Goal: Information Seeking & Learning: Learn about a topic

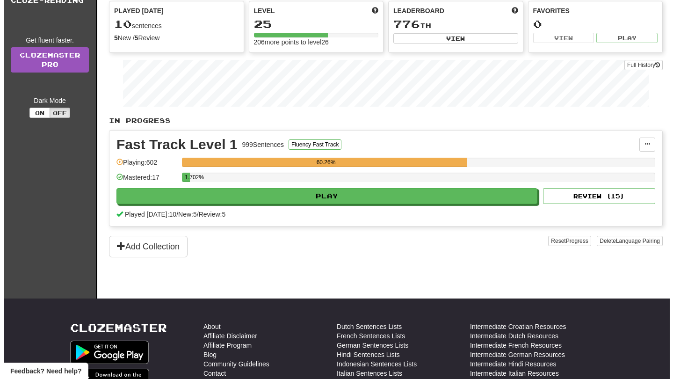
scroll to position [62, 0]
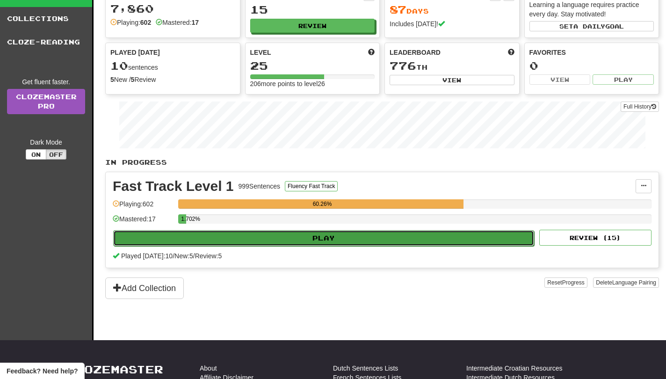
click at [444, 240] on button "Play" at bounding box center [323, 238] width 421 height 16
select select "**"
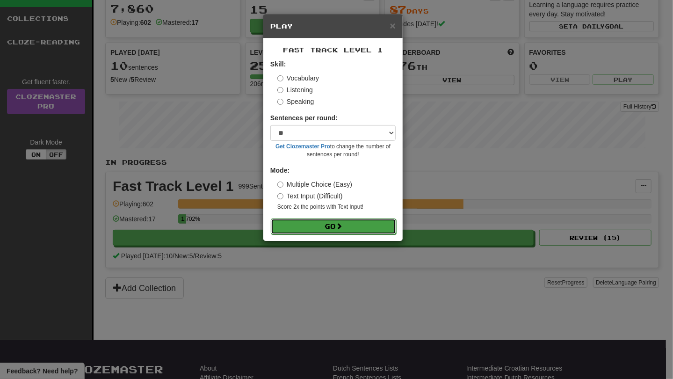
click at [325, 233] on button "Go" at bounding box center [333, 226] width 125 height 16
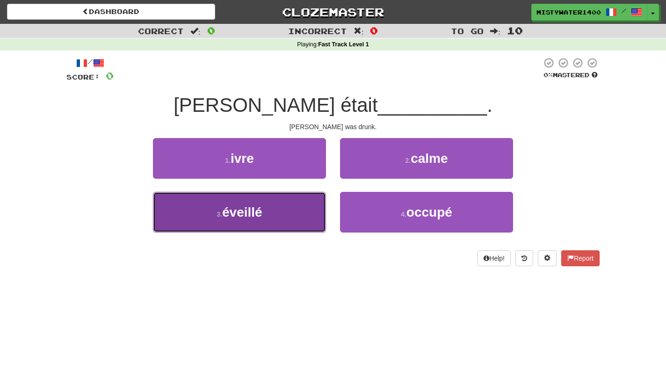
click at [305, 218] on button "3 . éveillé" at bounding box center [239, 212] width 173 height 41
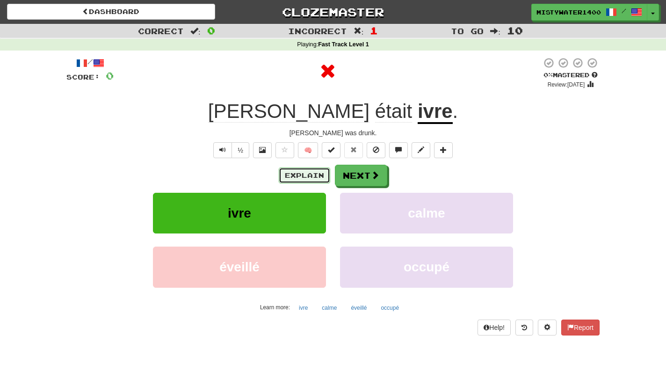
click at [306, 178] on button "Explain" at bounding box center [304, 175] width 51 height 16
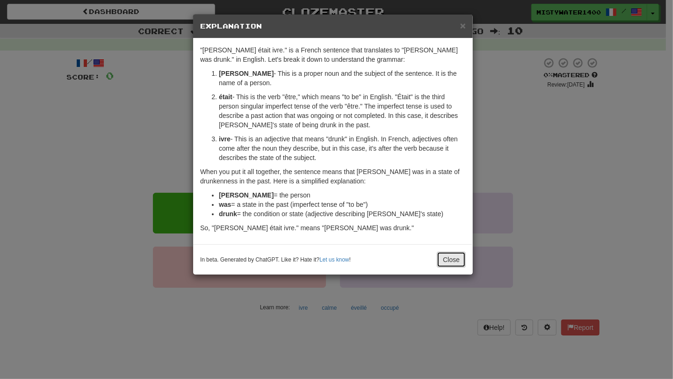
click at [452, 259] on button "Close" at bounding box center [451, 260] width 29 height 16
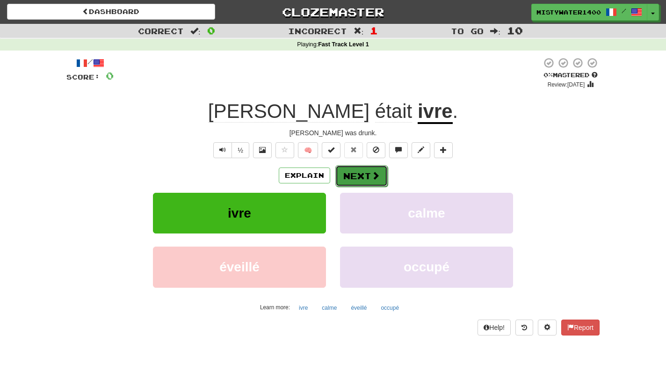
click at [359, 177] on button "Next" at bounding box center [361, 176] width 52 height 22
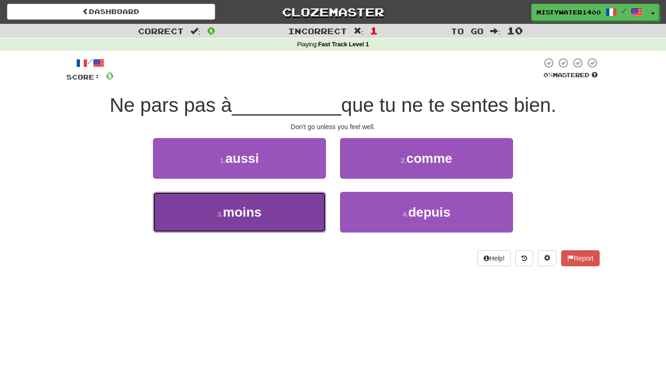
click at [297, 211] on button "3 . moins" at bounding box center [239, 212] width 173 height 41
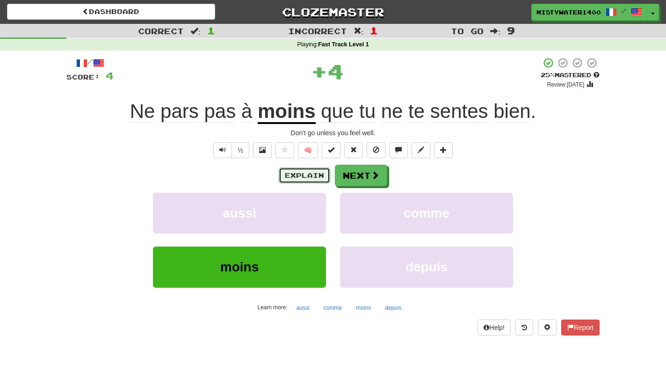
click at [319, 176] on button "Explain" at bounding box center [304, 175] width 51 height 16
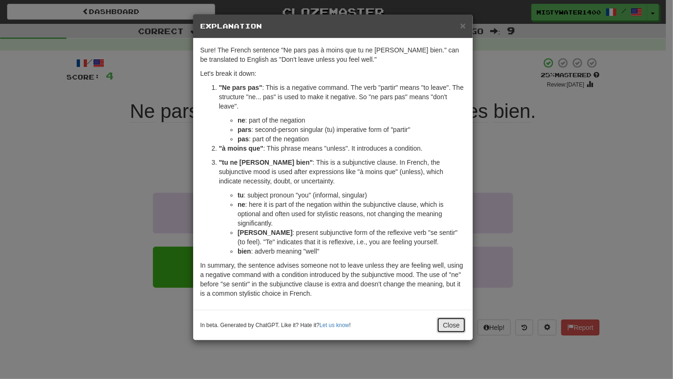
click at [451, 324] on button "Close" at bounding box center [451, 325] width 29 height 16
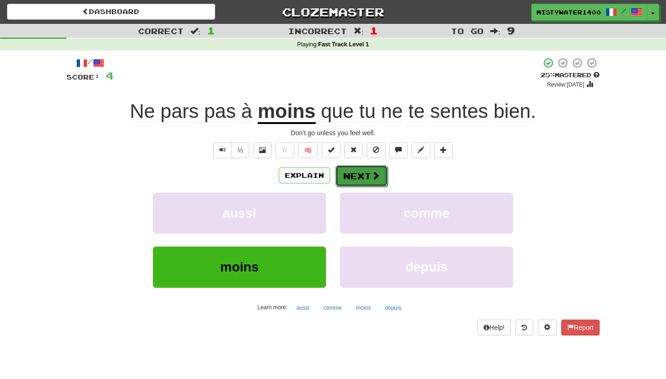
click at [374, 176] on span at bounding box center [375, 175] width 8 height 8
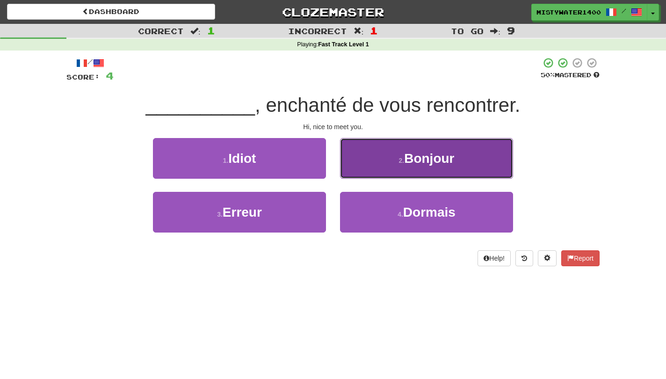
click at [421, 157] on span "Bonjour" at bounding box center [429, 158] width 50 height 15
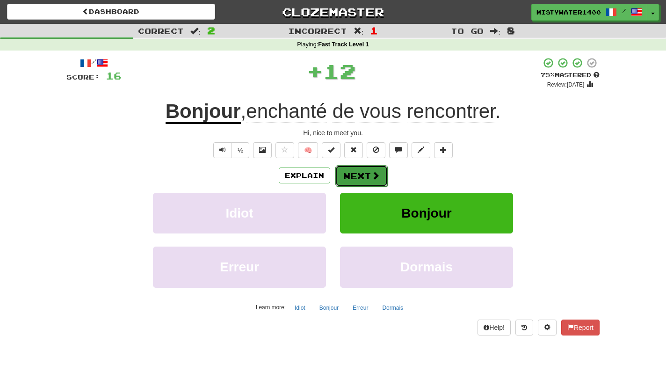
click at [360, 178] on button "Next" at bounding box center [361, 176] width 52 height 22
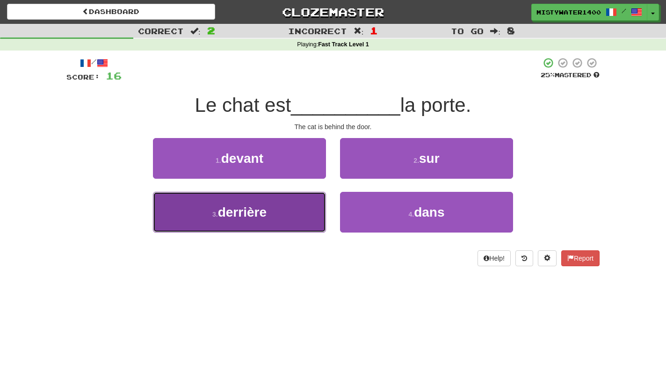
click at [292, 215] on button "3 . derrière" at bounding box center [239, 212] width 173 height 41
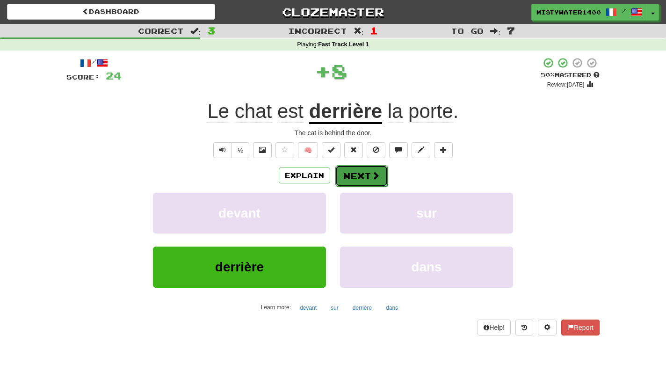
click at [357, 174] on button "Next" at bounding box center [361, 176] width 52 height 22
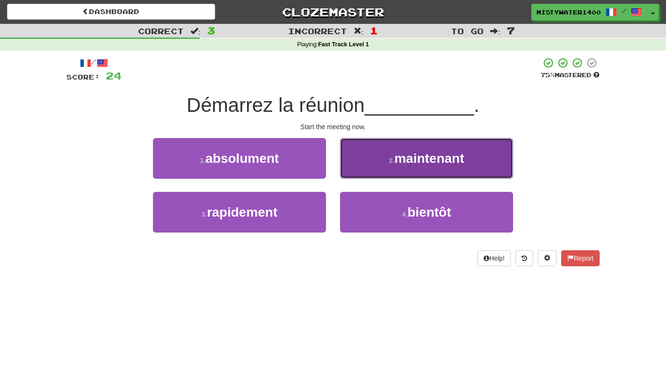
click at [371, 165] on button "2 . maintenant" at bounding box center [426, 158] width 173 height 41
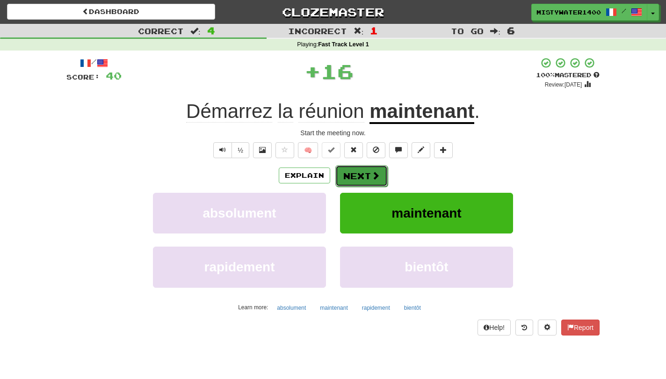
click at [369, 170] on button "Next" at bounding box center [361, 176] width 52 height 22
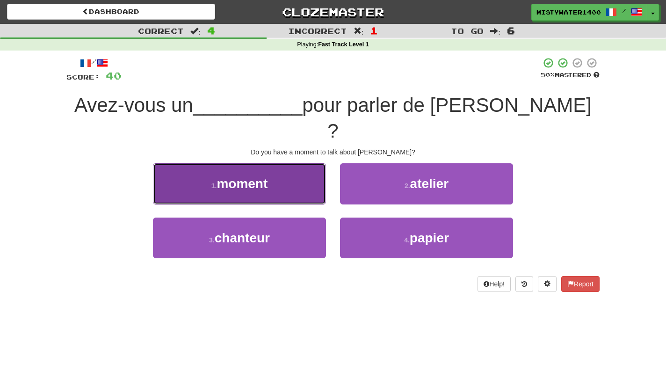
click at [293, 163] on button "1 . moment" at bounding box center [239, 183] width 173 height 41
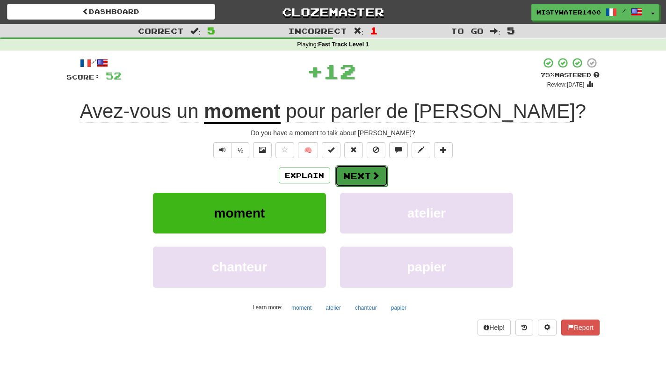
click at [367, 179] on button "Next" at bounding box center [361, 176] width 52 height 22
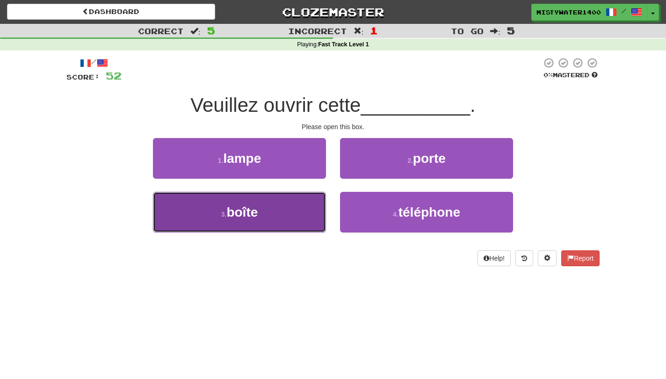
click at [303, 208] on button "3 . boîte" at bounding box center [239, 212] width 173 height 41
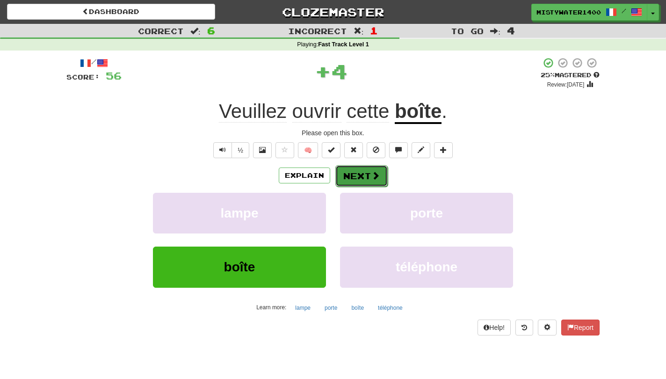
click at [383, 170] on button "Next" at bounding box center [361, 176] width 52 height 22
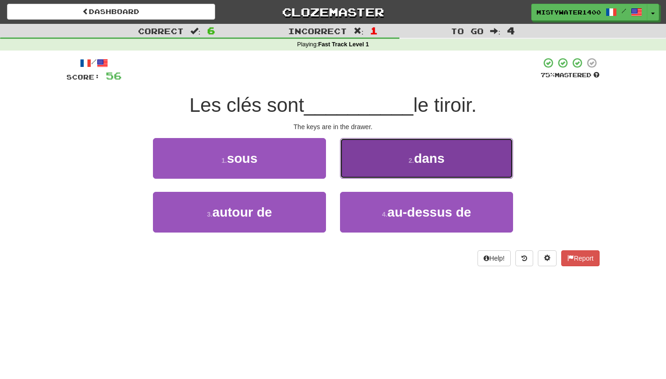
click at [393, 149] on button "2 . dans" at bounding box center [426, 158] width 173 height 41
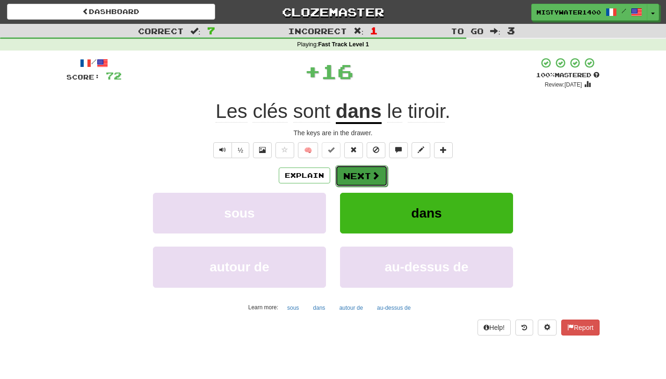
click at [370, 172] on button "Next" at bounding box center [361, 176] width 52 height 22
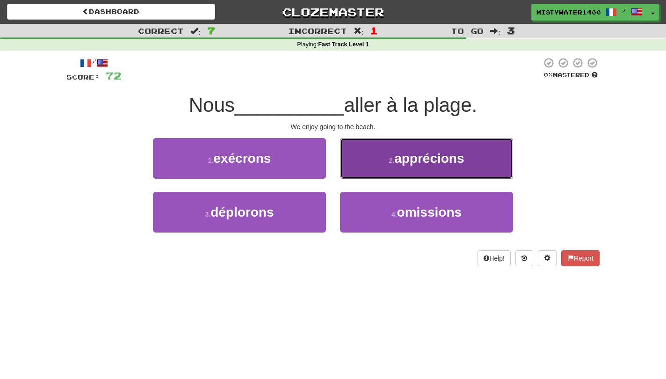
click at [397, 177] on button "2 . apprécions" at bounding box center [426, 158] width 173 height 41
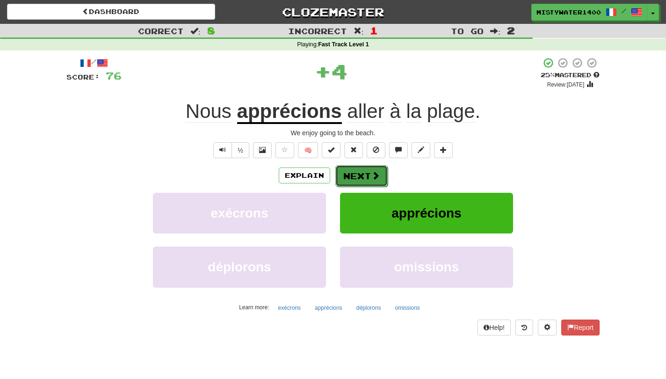
click at [358, 167] on button "Next" at bounding box center [361, 176] width 52 height 22
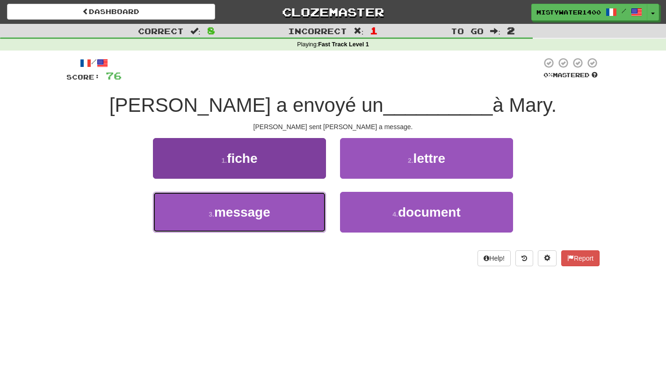
click at [281, 215] on button "3 . message" at bounding box center [239, 212] width 173 height 41
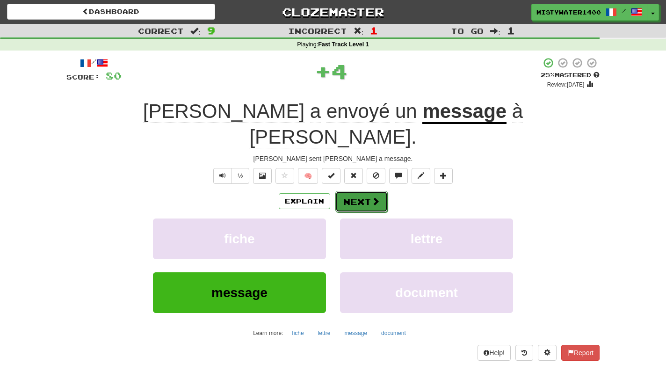
click at [363, 191] on button "Next" at bounding box center [361, 202] width 52 height 22
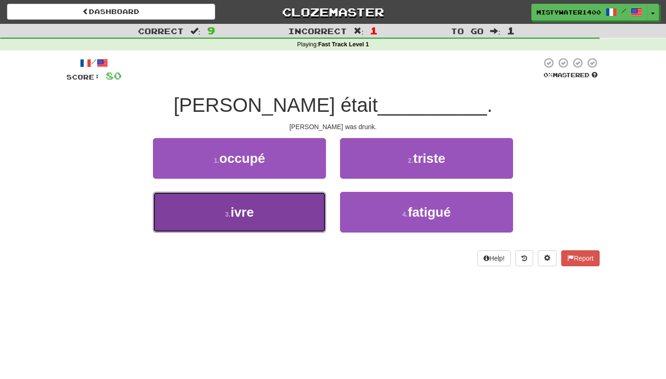
click at [310, 204] on button "3 . ivre" at bounding box center [239, 212] width 173 height 41
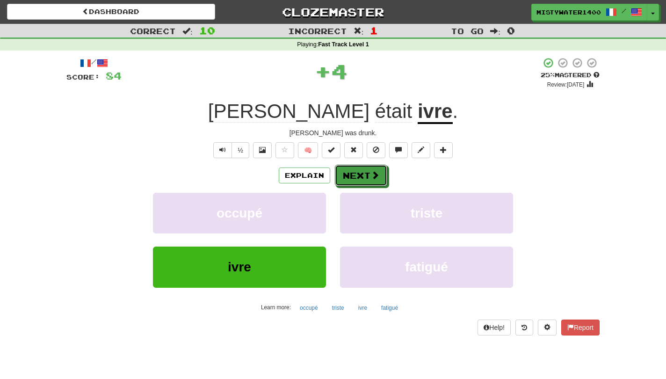
click at [365, 178] on button "Next" at bounding box center [361, 176] width 52 height 22
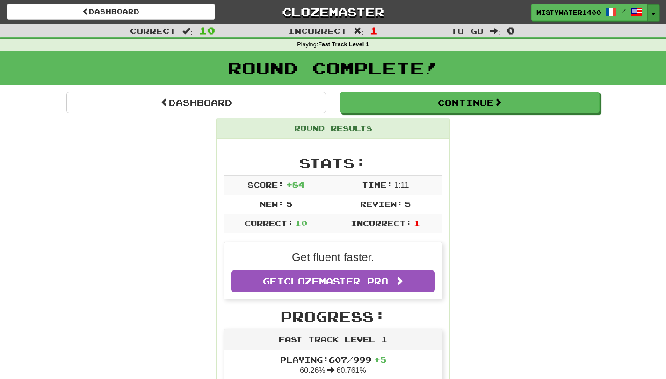
click at [652, 12] on button "Toggle Dropdown" at bounding box center [654, 12] width 12 height 17
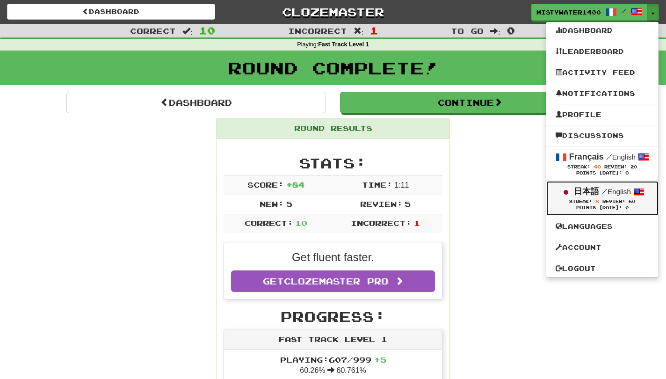
click at [579, 198] on div "日本語 / English" at bounding box center [603, 192] width 94 height 12
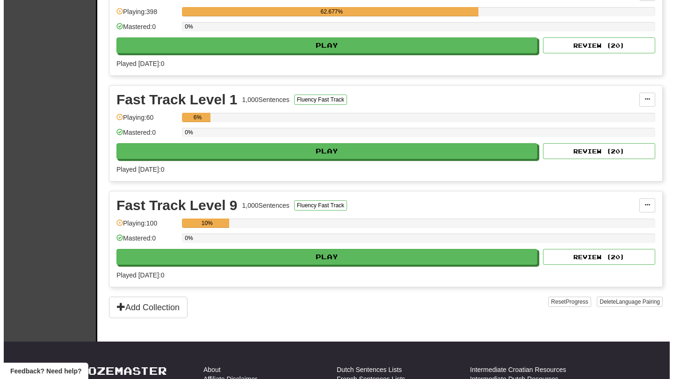
scroll to position [269, 0]
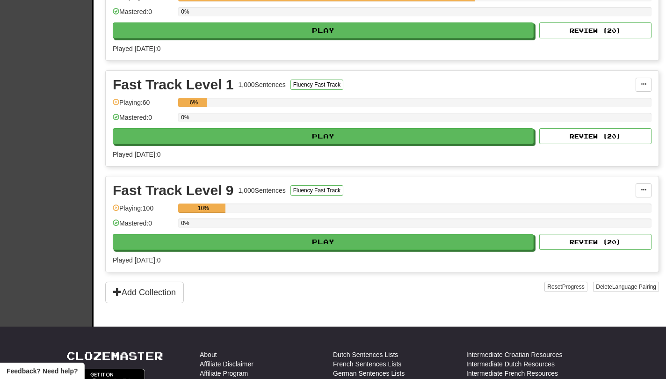
click at [390, 254] on div "Fast Track Level 9 1,000 Sentences Fluency Fast Track Manage Sentences Unpin fr…" at bounding box center [382, 223] width 553 height 95
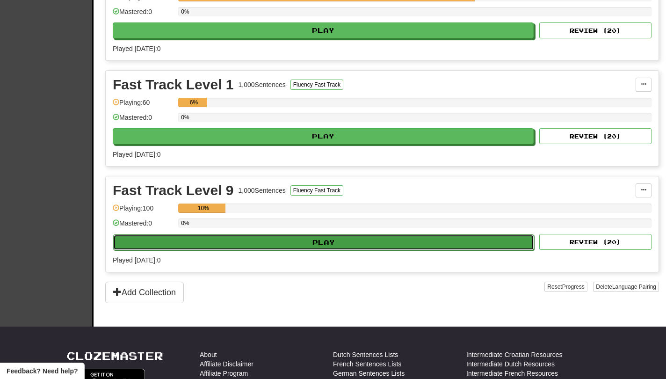
click at [390, 250] on button "Play" at bounding box center [323, 242] width 421 height 16
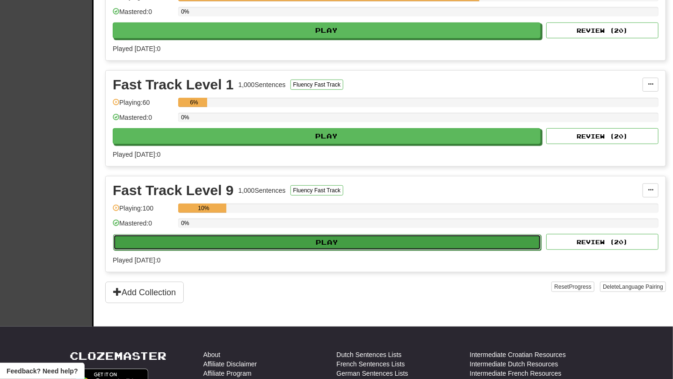
select select "**"
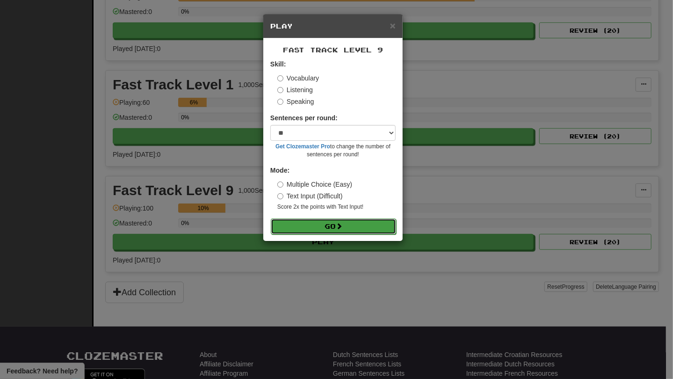
click at [357, 231] on button "Go" at bounding box center [333, 226] width 125 height 16
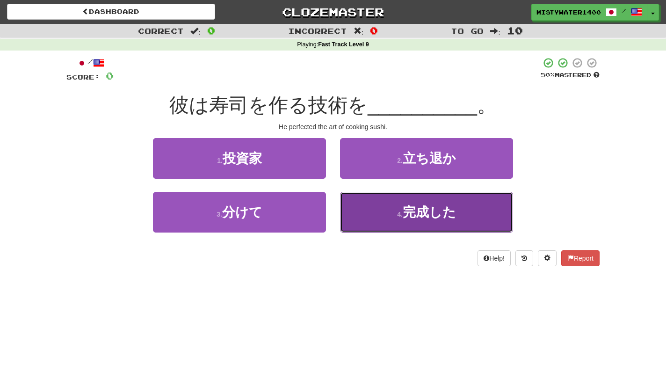
click at [393, 208] on button "4 . 完成した" at bounding box center [426, 212] width 173 height 41
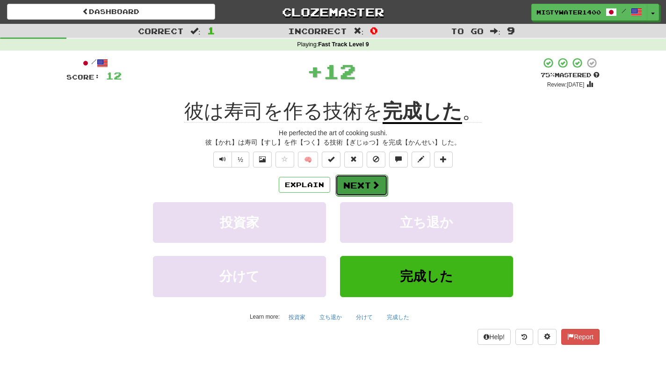
click at [351, 183] on button "Next" at bounding box center [361, 186] width 52 height 22
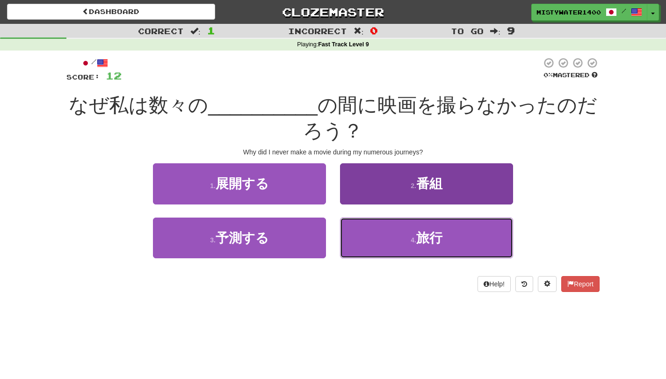
click at [376, 236] on button "4 . 旅行" at bounding box center [426, 238] width 173 height 41
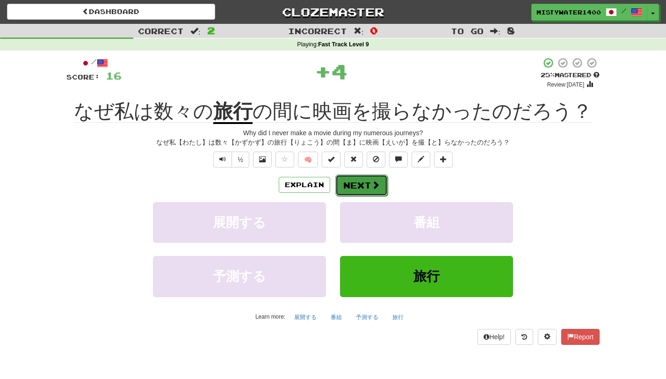
click at [379, 186] on button "Next" at bounding box center [361, 186] width 52 height 22
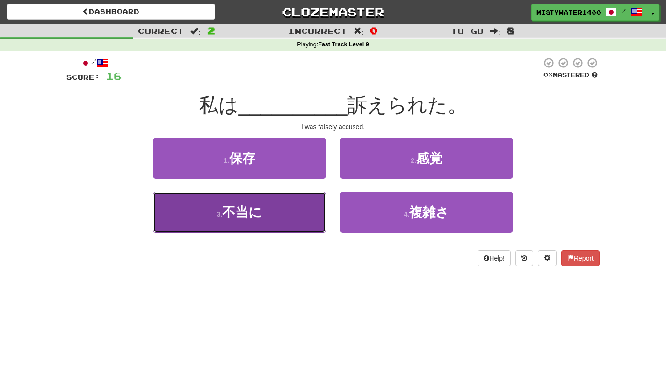
click at [291, 203] on button "3 . 不当に" at bounding box center [239, 212] width 173 height 41
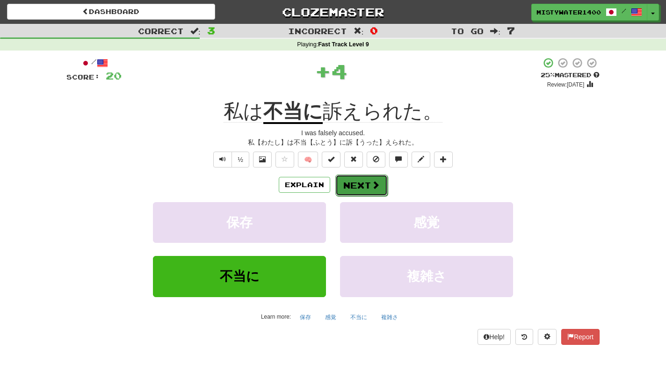
click at [377, 193] on button "Next" at bounding box center [361, 186] width 52 height 22
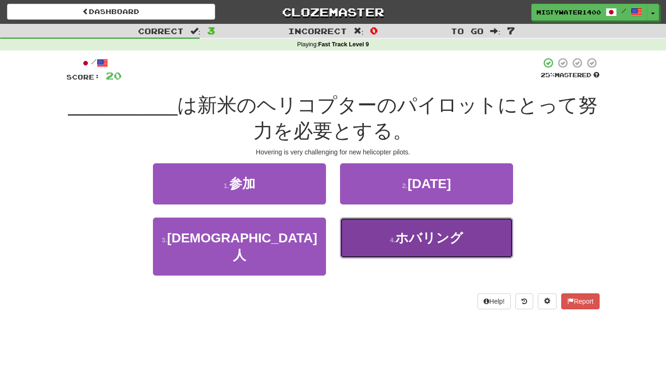
click at [373, 241] on button "4 . ホバリング" at bounding box center [426, 238] width 173 height 41
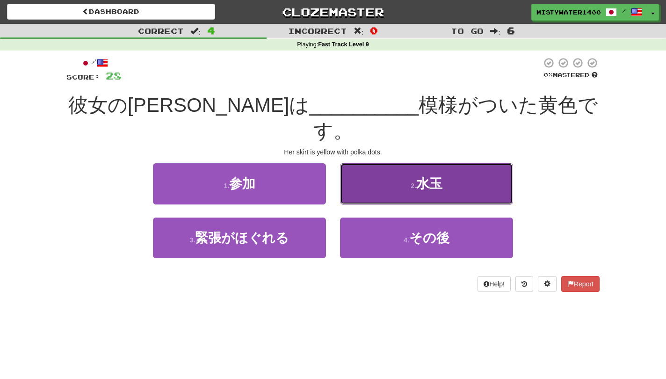
click at [397, 168] on button "2 . 水玉" at bounding box center [426, 183] width 173 height 41
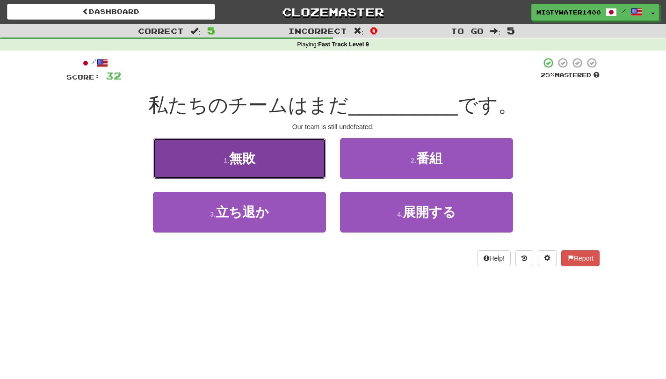
click at [274, 157] on button "1 . 無敗" at bounding box center [239, 158] width 173 height 41
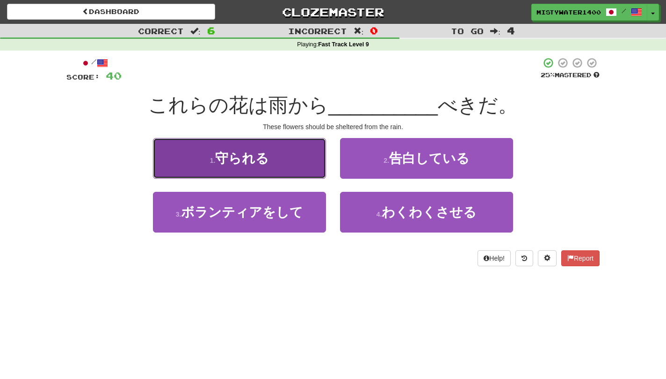
click at [296, 158] on button "1 . 守られる" at bounding box center [239, 158] width 173 height 41
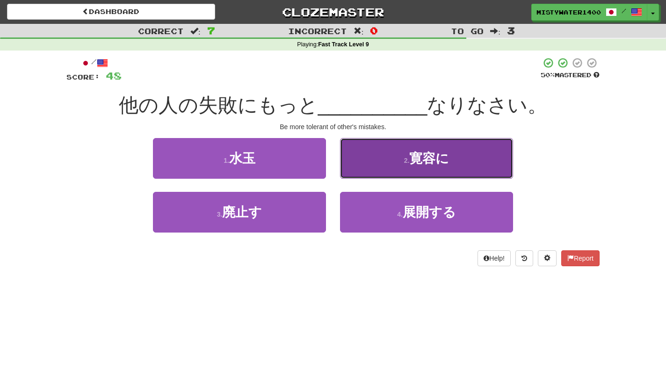
click at [419, 160] on span "寛容に" at bounding box center [429, 158] width 40 height 15
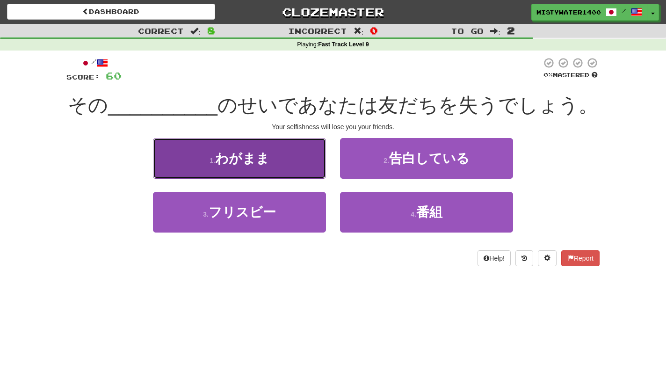
click at [281, 147] on button "1 . わがまま" at bounding box center [239, 158] width 173 height 41
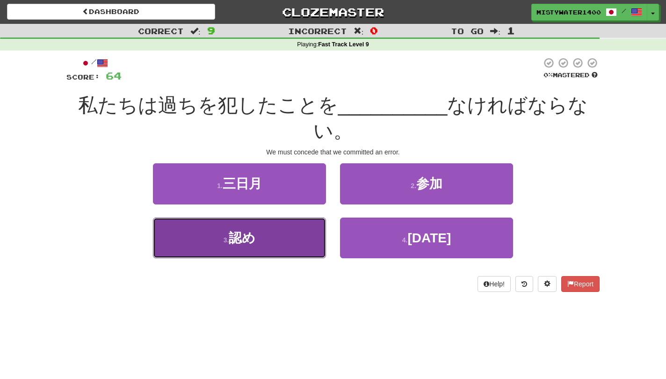
click at [291, 242] on button "3 . 認め" at bounding box center [239, 238] width 173 height 41
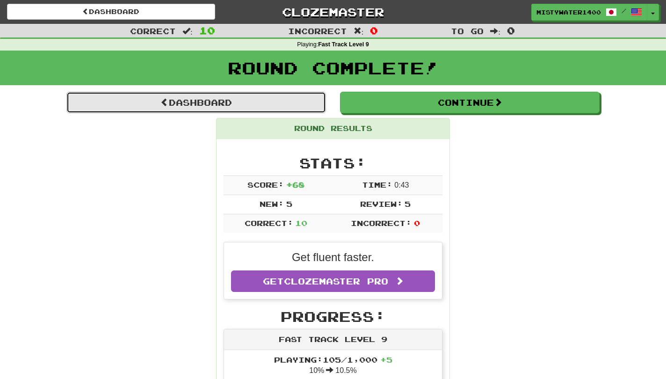
click at [262, 104] on link "Dashboard" at bounding box center [196, 103] width 260 height 22
